Goal: Find specific page/section: Find specific page/section

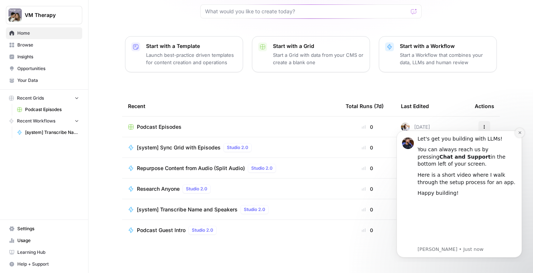
click at [519, 132] on icon "Dismiss notification" at bounding box center [520, 132] width 3 height 3
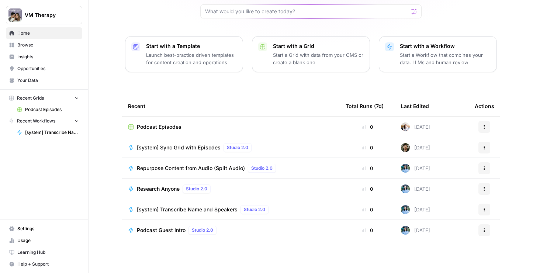
click at [180, 128] on span "Podcast Episodes" at bounding box center [159, 126] width 45 height 7
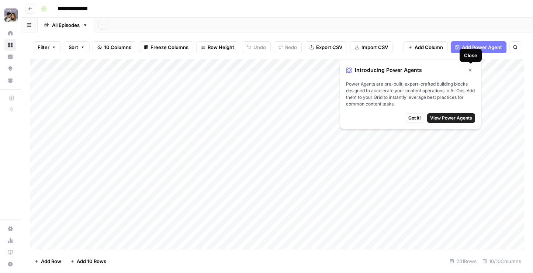
click at [473, 69] on button "Close" at bounding box center [471, 70] width 10 height 10
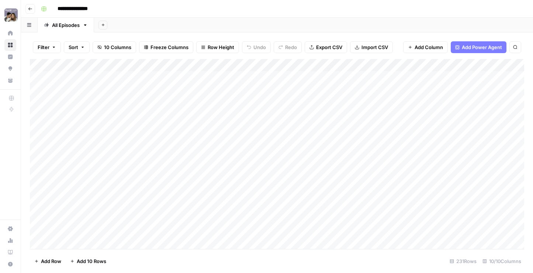
click at [128, 65] on div "Add Column" at bounding box center [277, 154] width 495 height 190
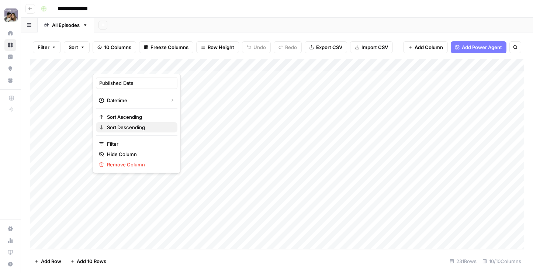
click at [130, 128] on span "Sort Descending" at bounding box center [139, 127] width 65 height 7
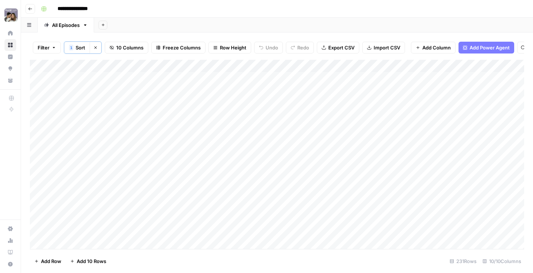
click at [231, 166] on div "Add Column" at bounding box center [277, 154] width 495 height 189
click at [254, 181] on div "Add Column" at bounding box center [277, 154] width 495 height 189
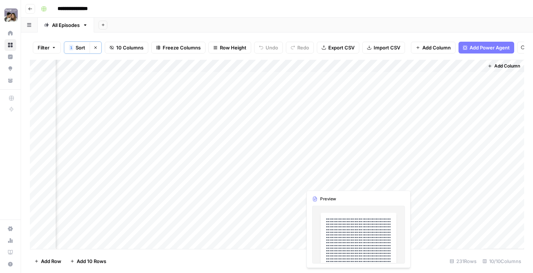
click at [315, 178] on div "Add Column" at bounding box center [277, 154] width 495 height 189
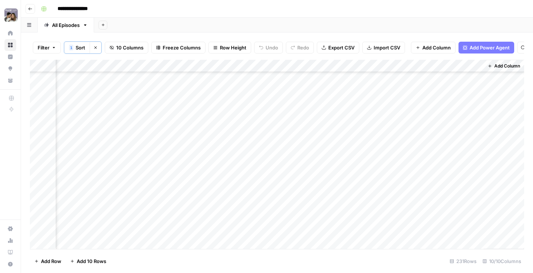
scroll to position [52, 559]
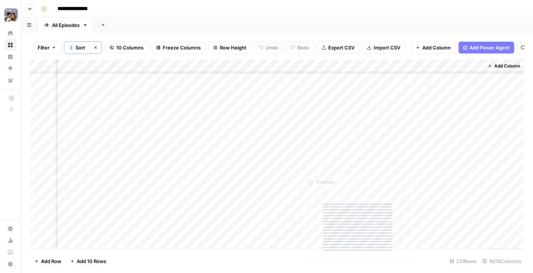
click at [351, 172] on div "Add Column" at bounding box center [277, 154] width 495 height 189
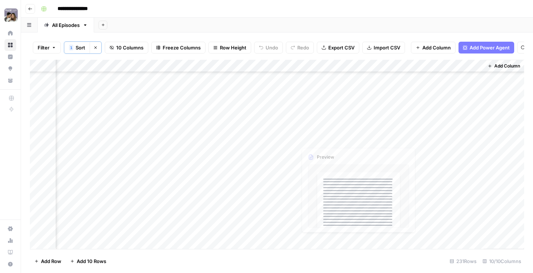
click at [342, 126] on div "Add Column" at bounding box center [277, 154] width 495 height 189
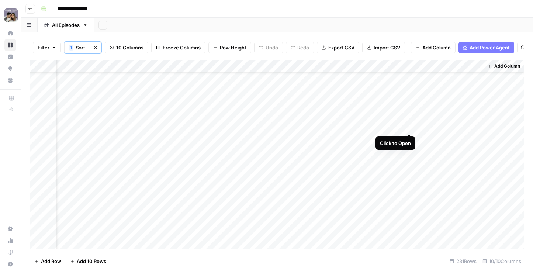
click at [406, 126] on div "Add Column" at bounding box center [277, 154] width 495 height 189
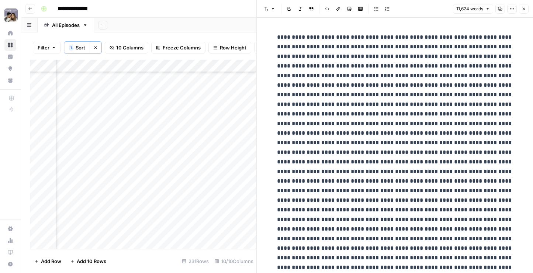
type input "v"
type input "o"
type input "toy"
click at [492, 19] on icon "button" at bounding box center [494, 19] width 4 height 4
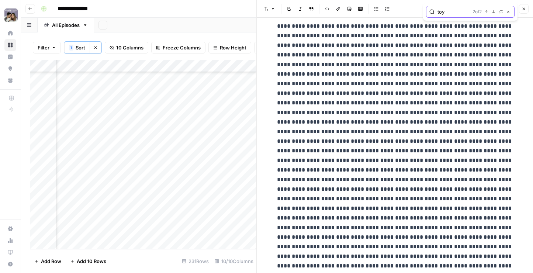
scroll to position [5558, 0]
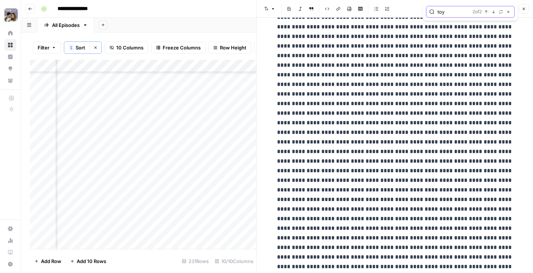
click at [486, 10] on icon "button" at bounding box center [487, 12] width 4 height 4
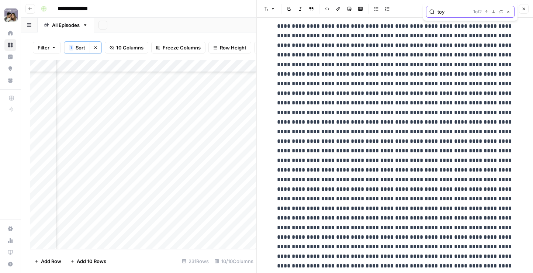
scroll to position [5423, 0]
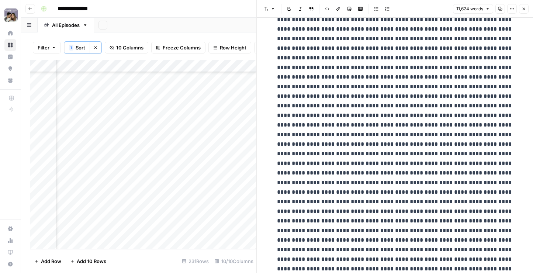
scroll to position [5647, 0]
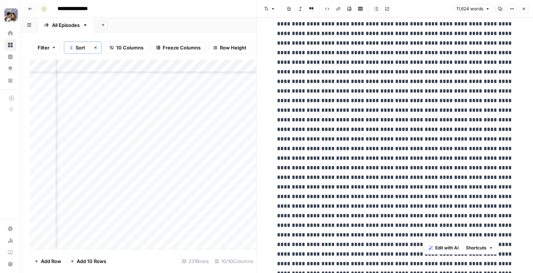
drag, startPoint x: 424, startPoint y: 36, endPoint x: 505, endPoint y: 232, distance: 212.4
copy p "**********"
